Goal: Transaction & Acquisition: Purchase product/service

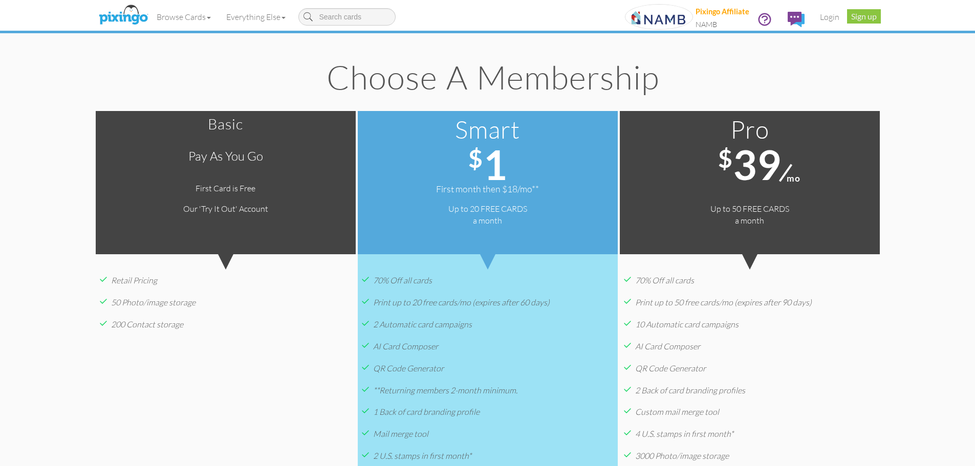
click at [779, 186] on span "39" at bounding box center [757, 164] width 48 height 49
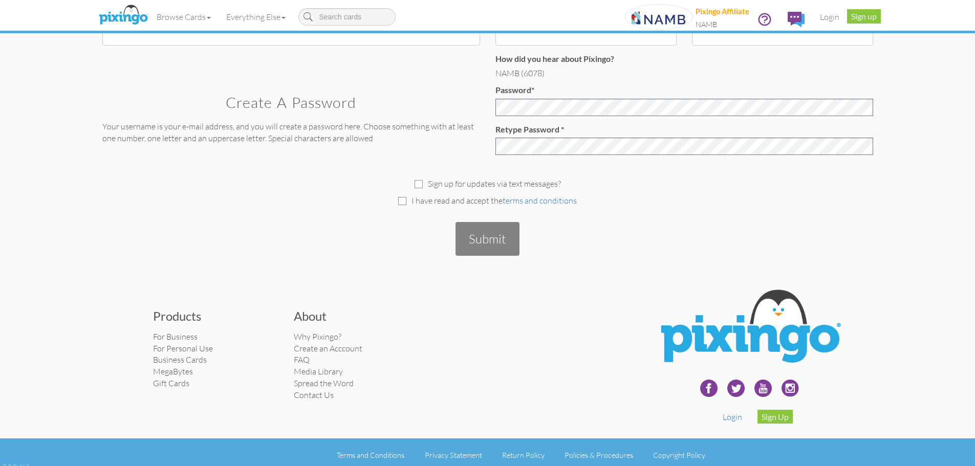
scroll to position [275, 0]
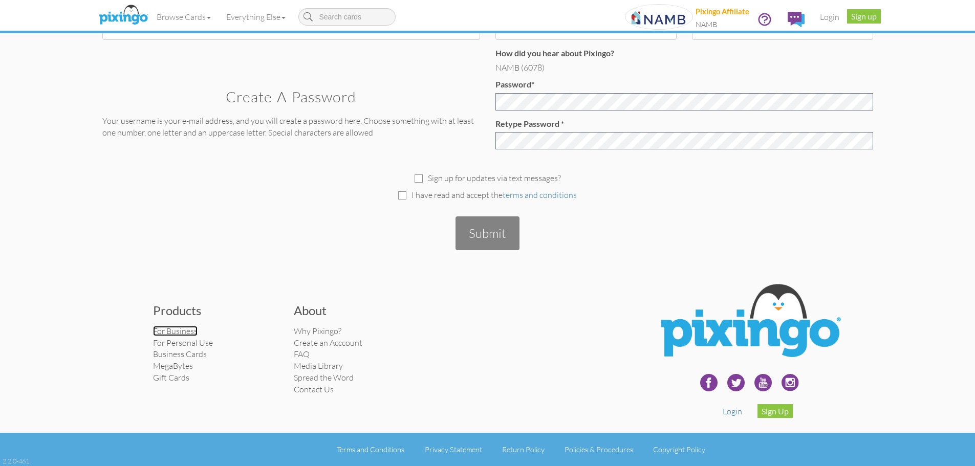
click at [166, 332] on link "For Business" at bounding box center [175, 331] width 45 height 10
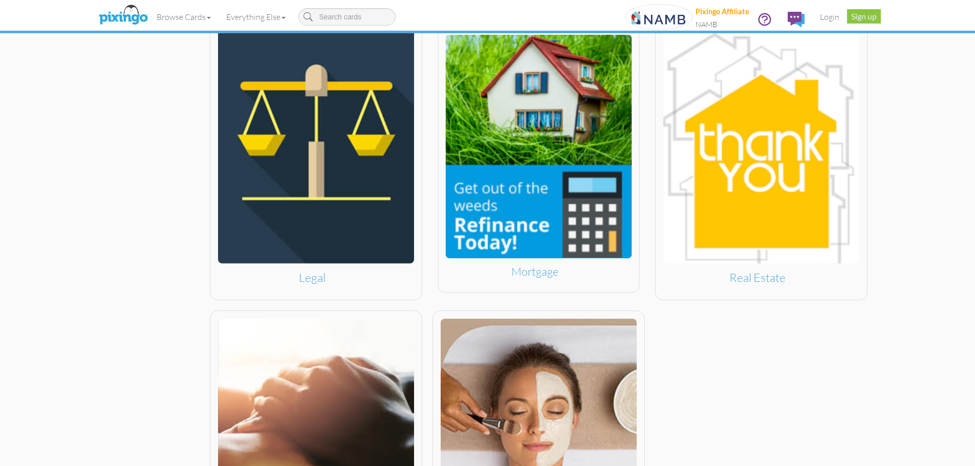
scroll to position [1075, 0]
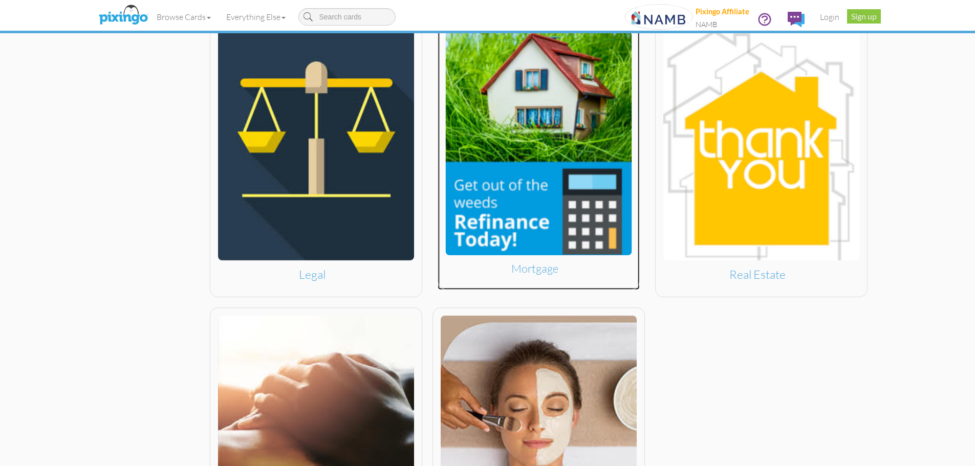
click at [535, 247] on img at bounding box center [538, 144] width 186 height 224
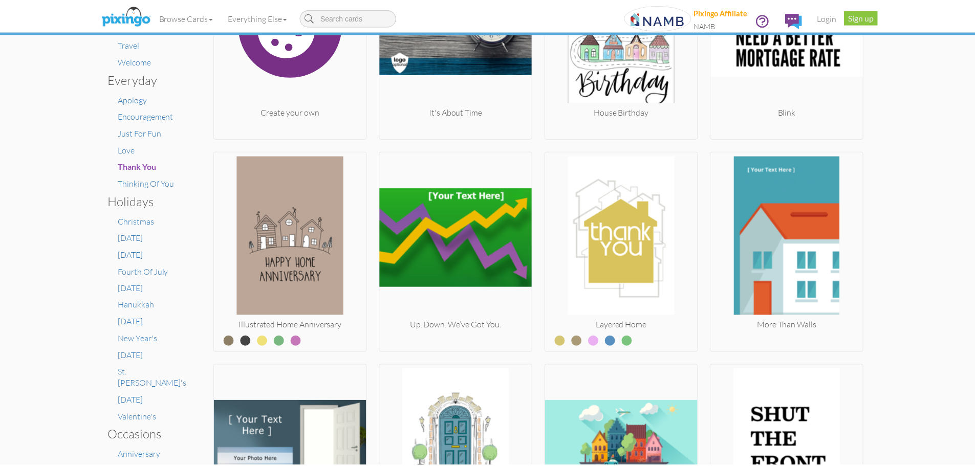
scroll to position [307, 0]
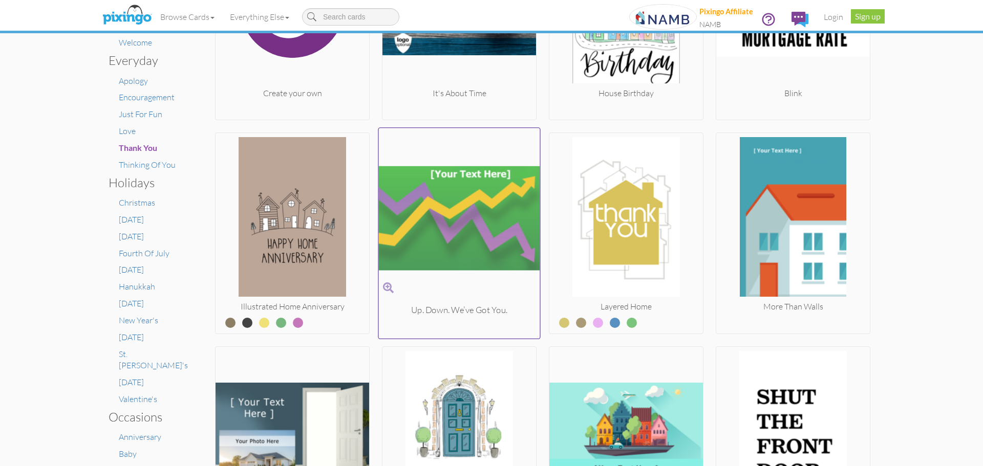
click at [460, 265] on img at bounding box center [459, 219] width 161 height 172
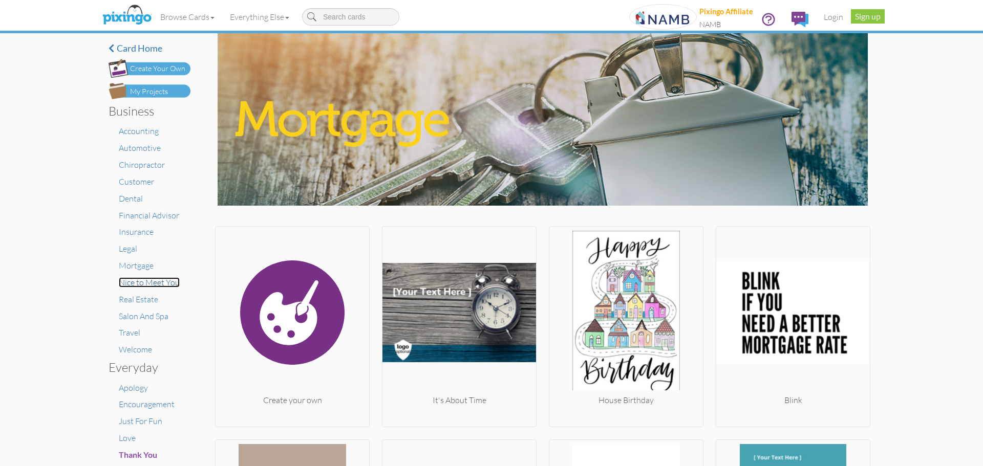
click at [124, 286] on span "Nice to Meet You" at bounding box center [149, 282] width 61 height 10
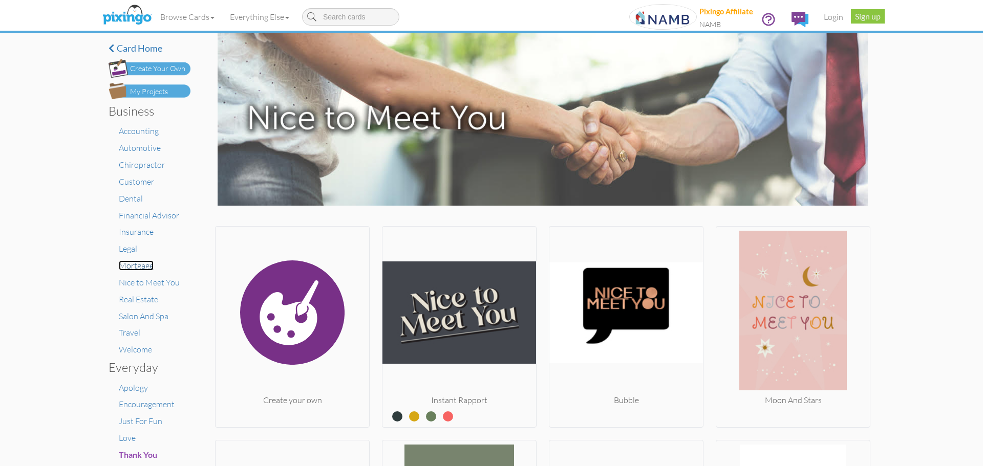
click at [147, 269] on span "Mortgage" at bounding box center [136, 266] width 35 height 10
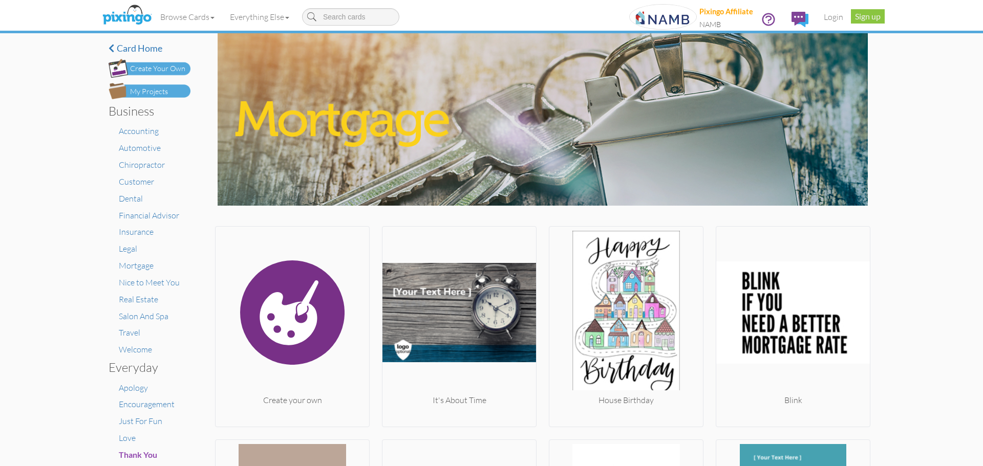
click at [714, 19] on div "Pixingo Affiliate [GEOGRAPHIC_DATA]" at bounding box center [726, 17] width 54 height 26
click at [675, 16] on img at bounding box center [663, 17] width 68 height 26
click at [708, 23] on div "NAMB" at bounding box center [726, 24] width 54 height 11
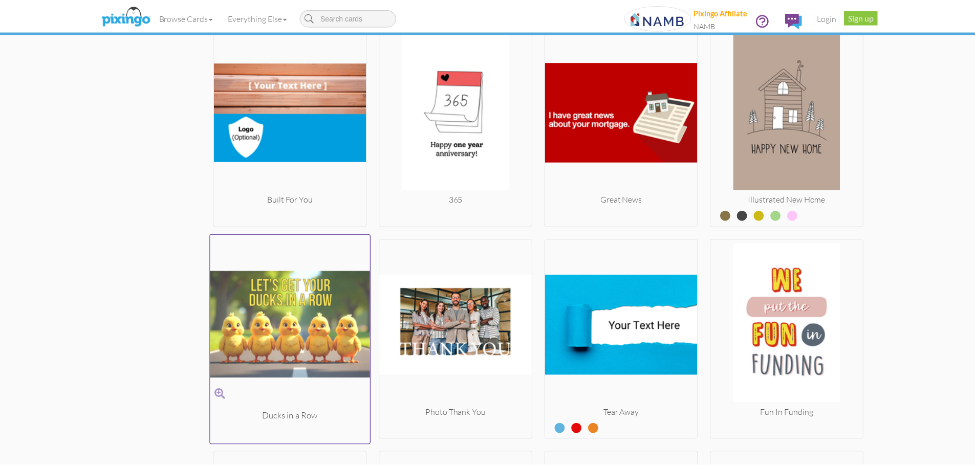
scroll to position [1284, 0]
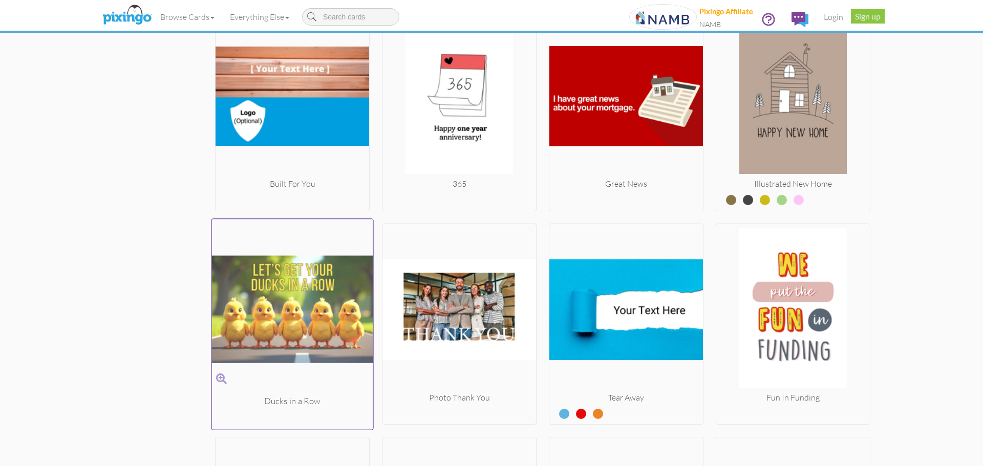
click at [264, 307] on img at bounding box center [292, 309] width 161 height 172
